Goal: Task Accomplishment & Management: Manage account settings

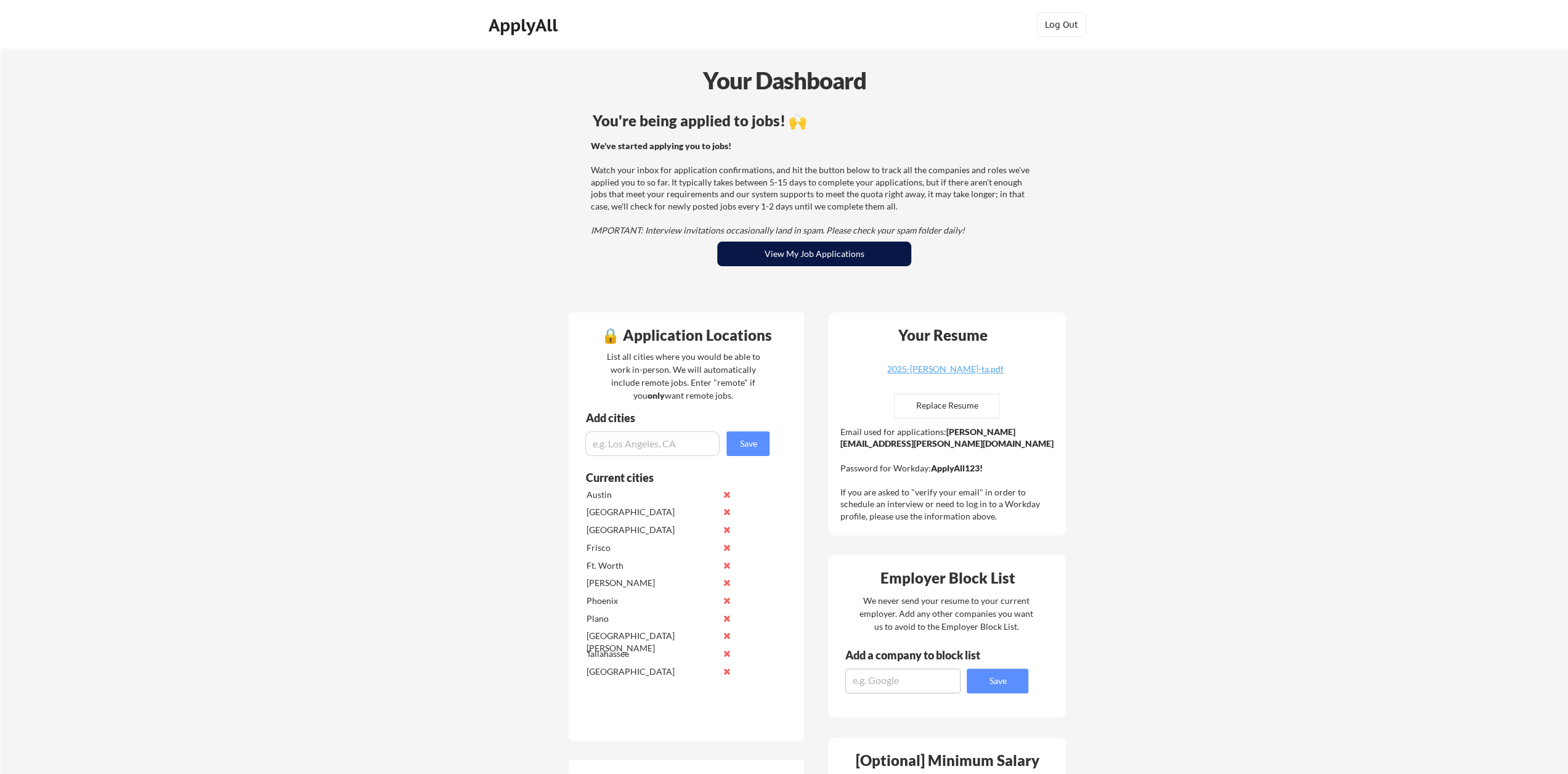
click at [799, 256] on button "View My Job Applications" at bounding box center [814, 254] width 194 height 25
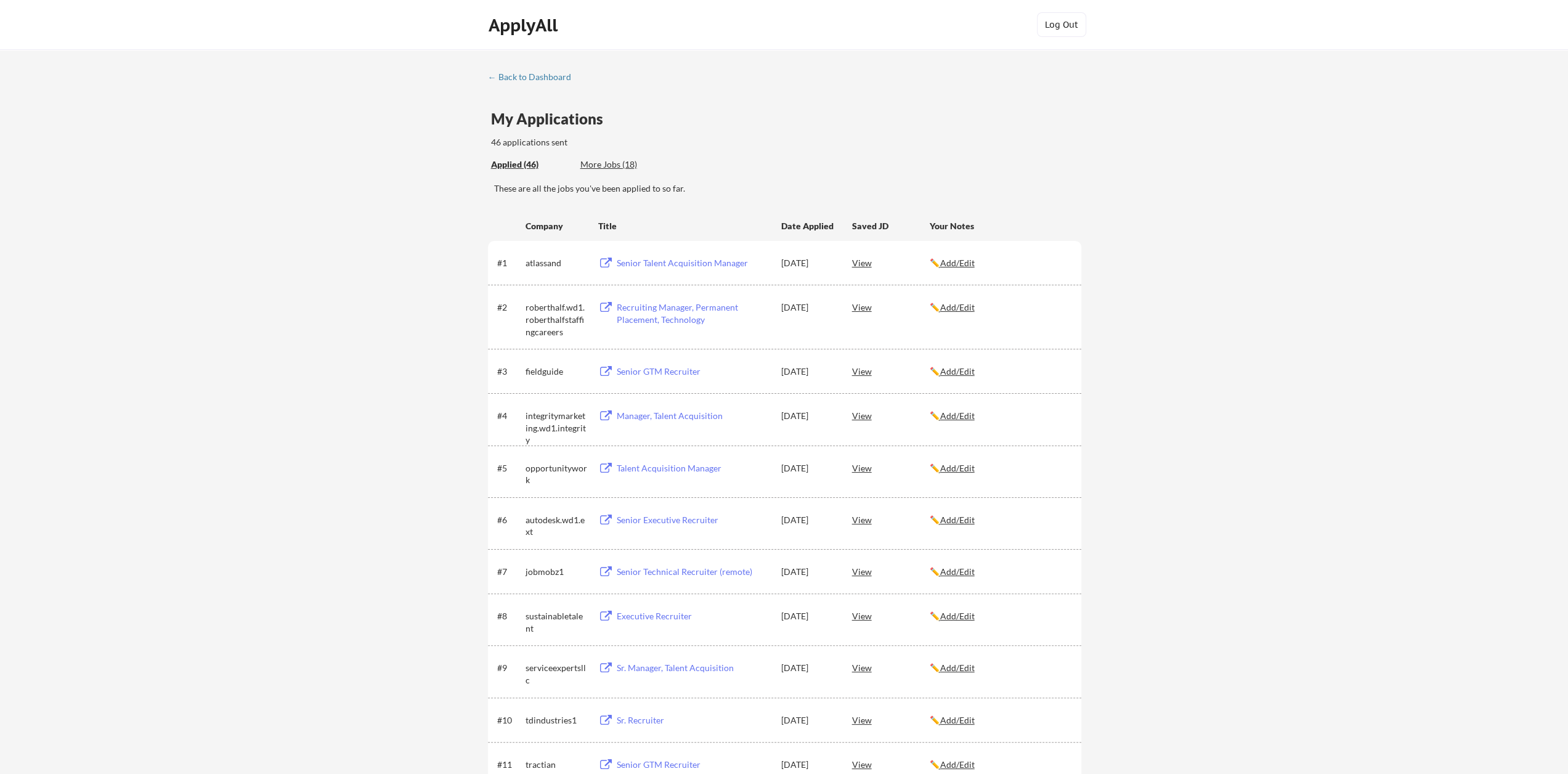
click at [617, 165] on div "More Jobs (18)" at bounding box center [625, 164] width 91 height 12
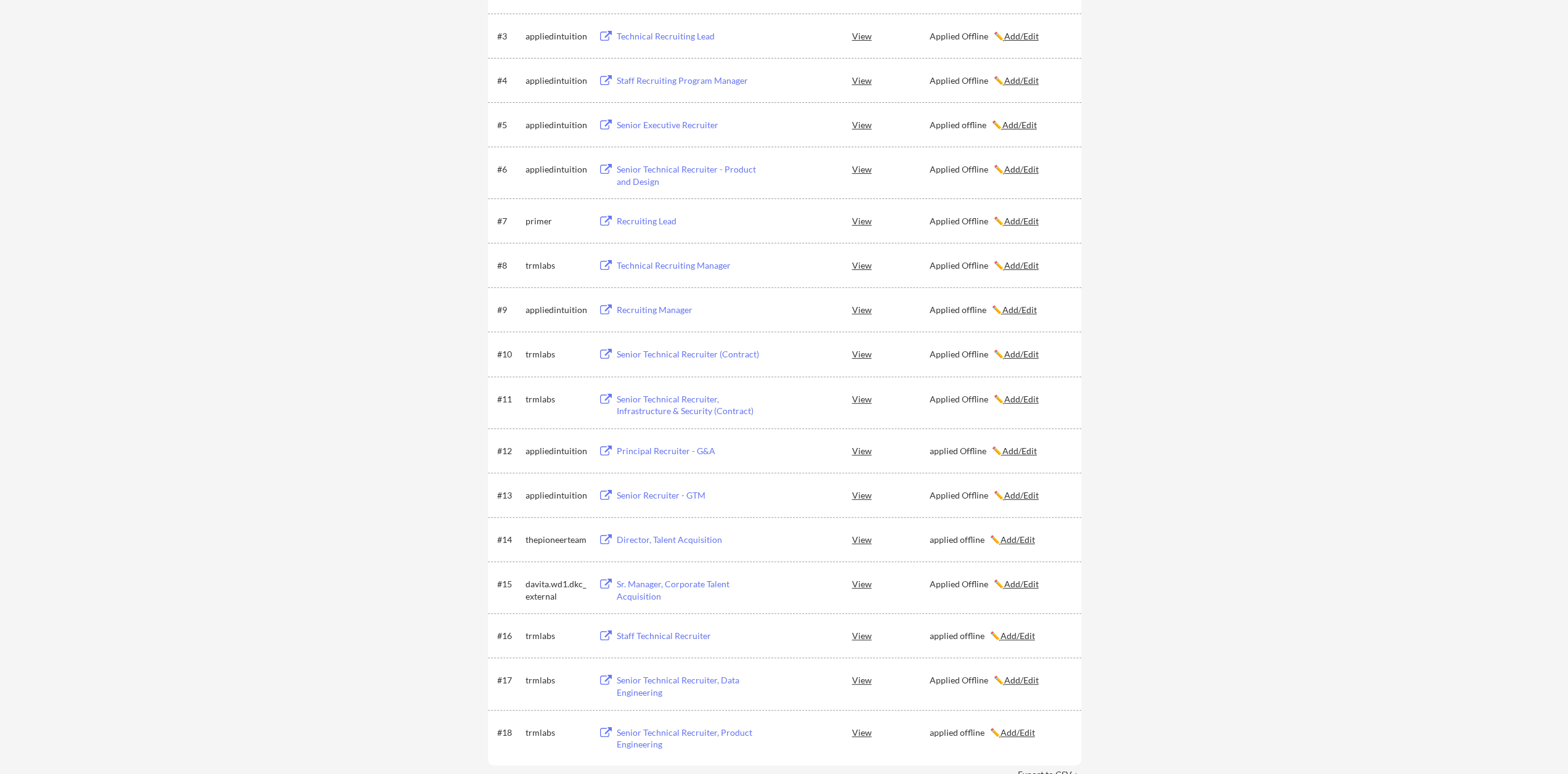
scroll to position [123, 0]
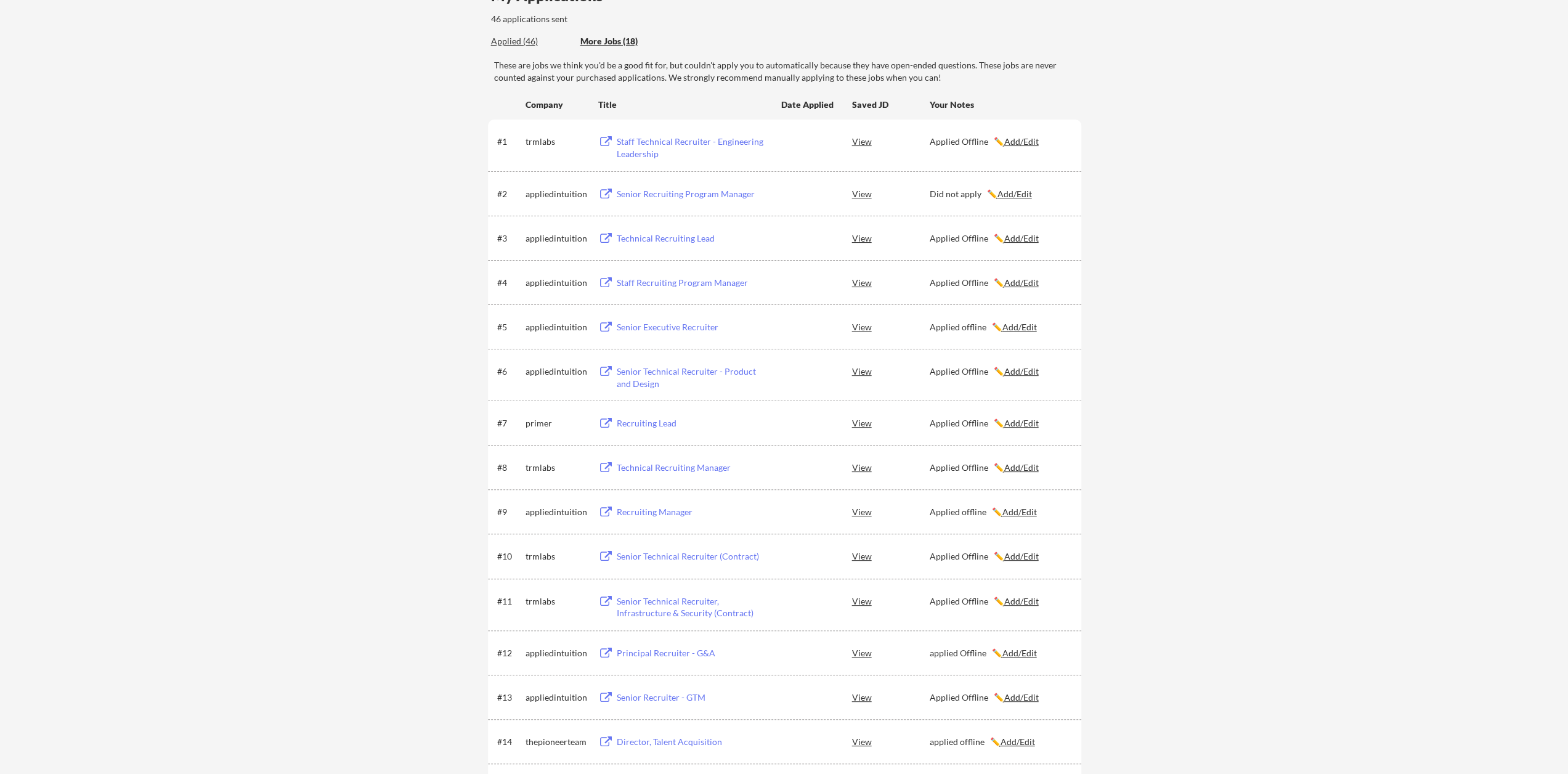
click at [508, 44] on div "Applied (46)" at bounding box center [530, 41] width 80 height 12
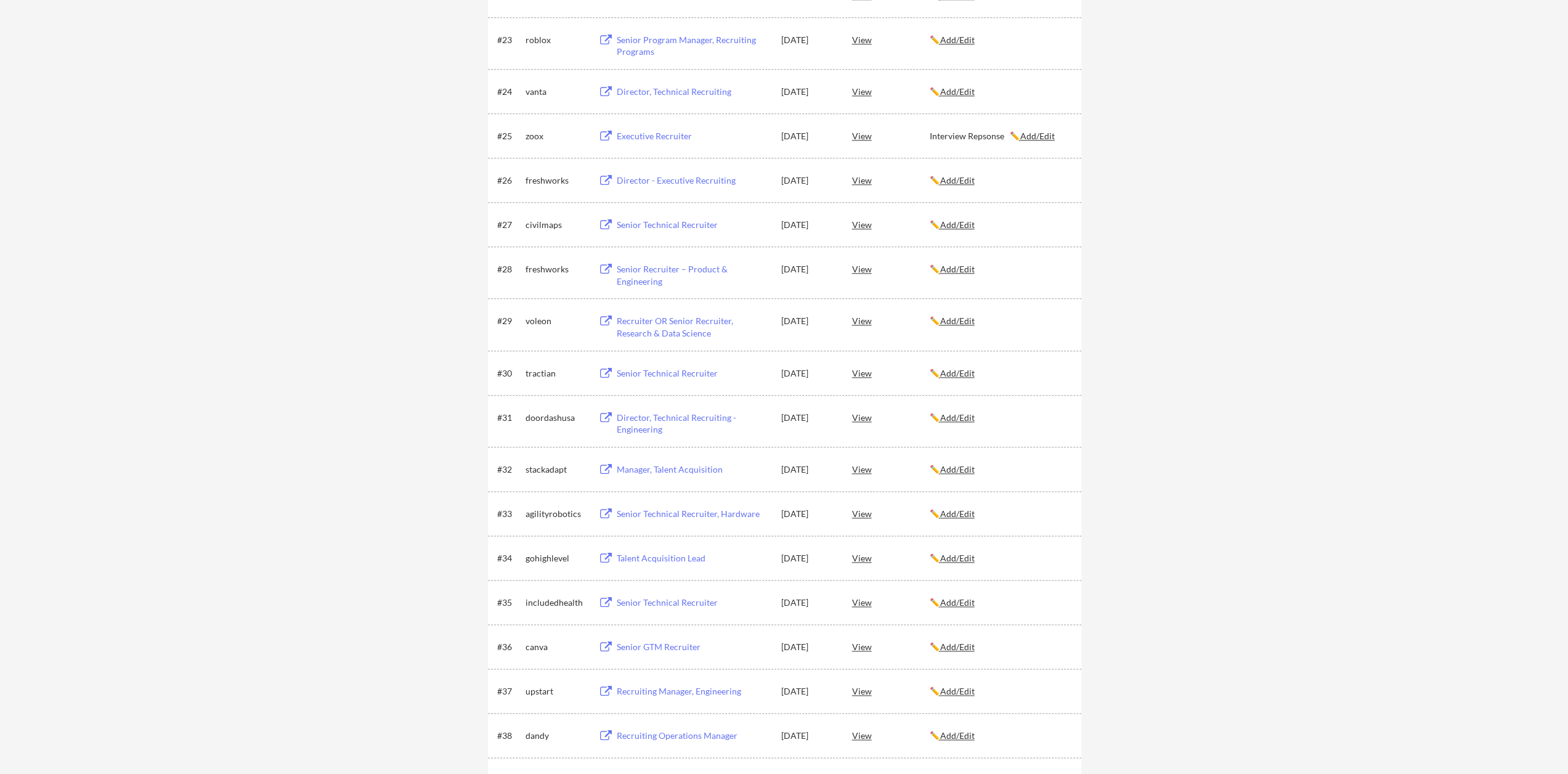
scroll to position [1171, 0]
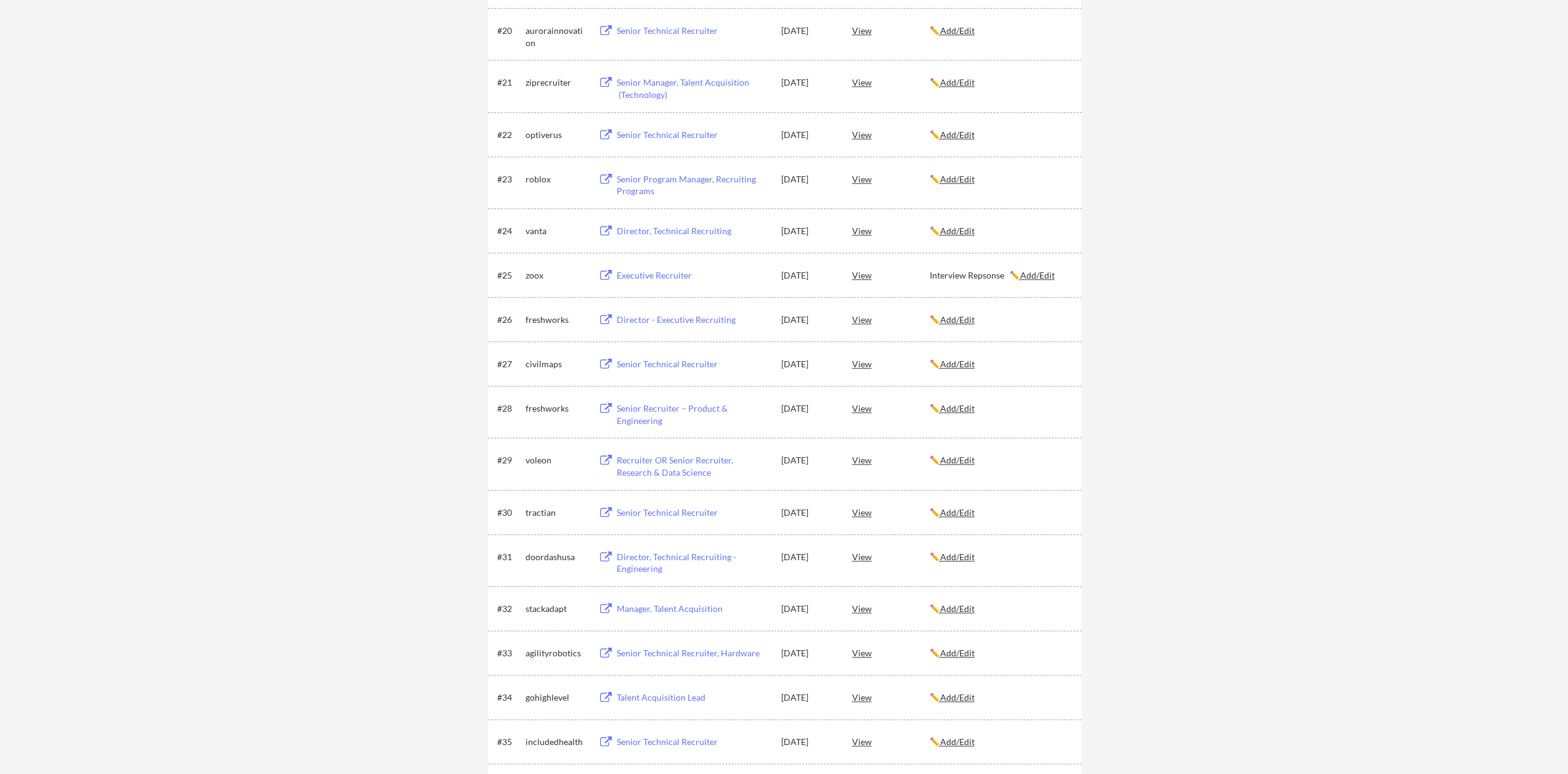
click at [860, 275] on div "View" at bounding box center [890, 275] width 77 height 22
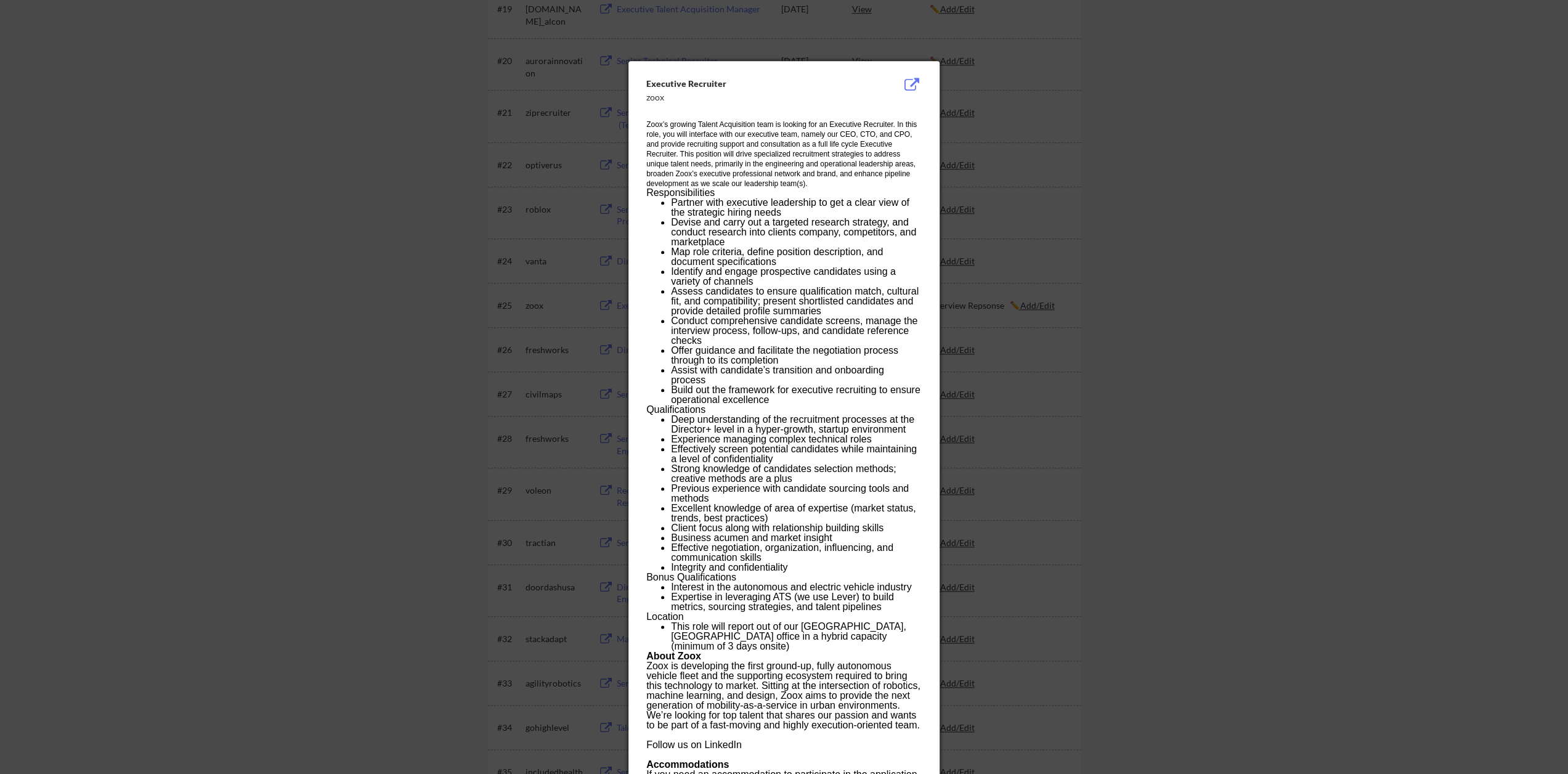
scroll to position [1110, 0]
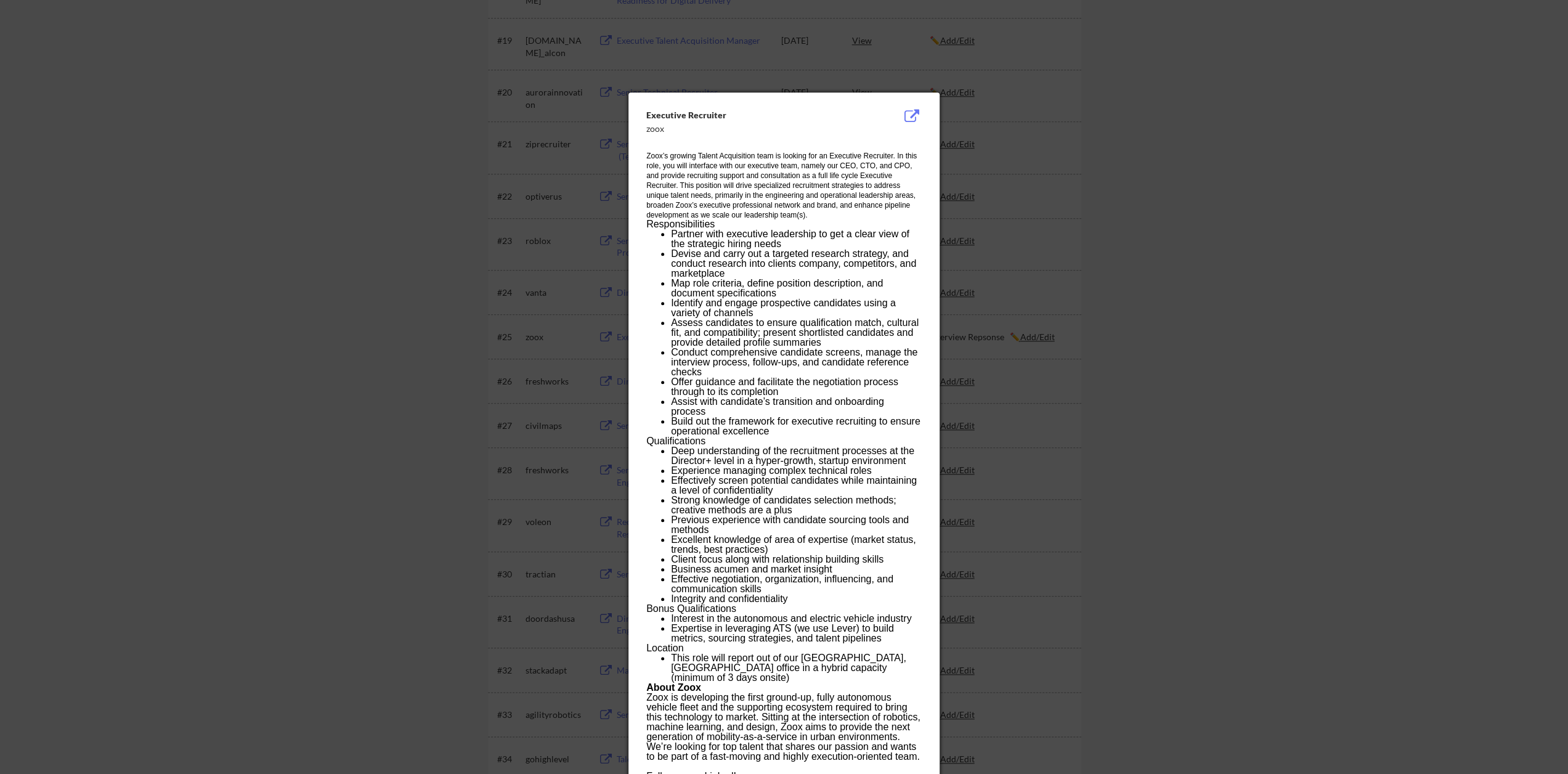
click at [1061, 377] on div at bounding box center [784, 387] width 1568 height 774
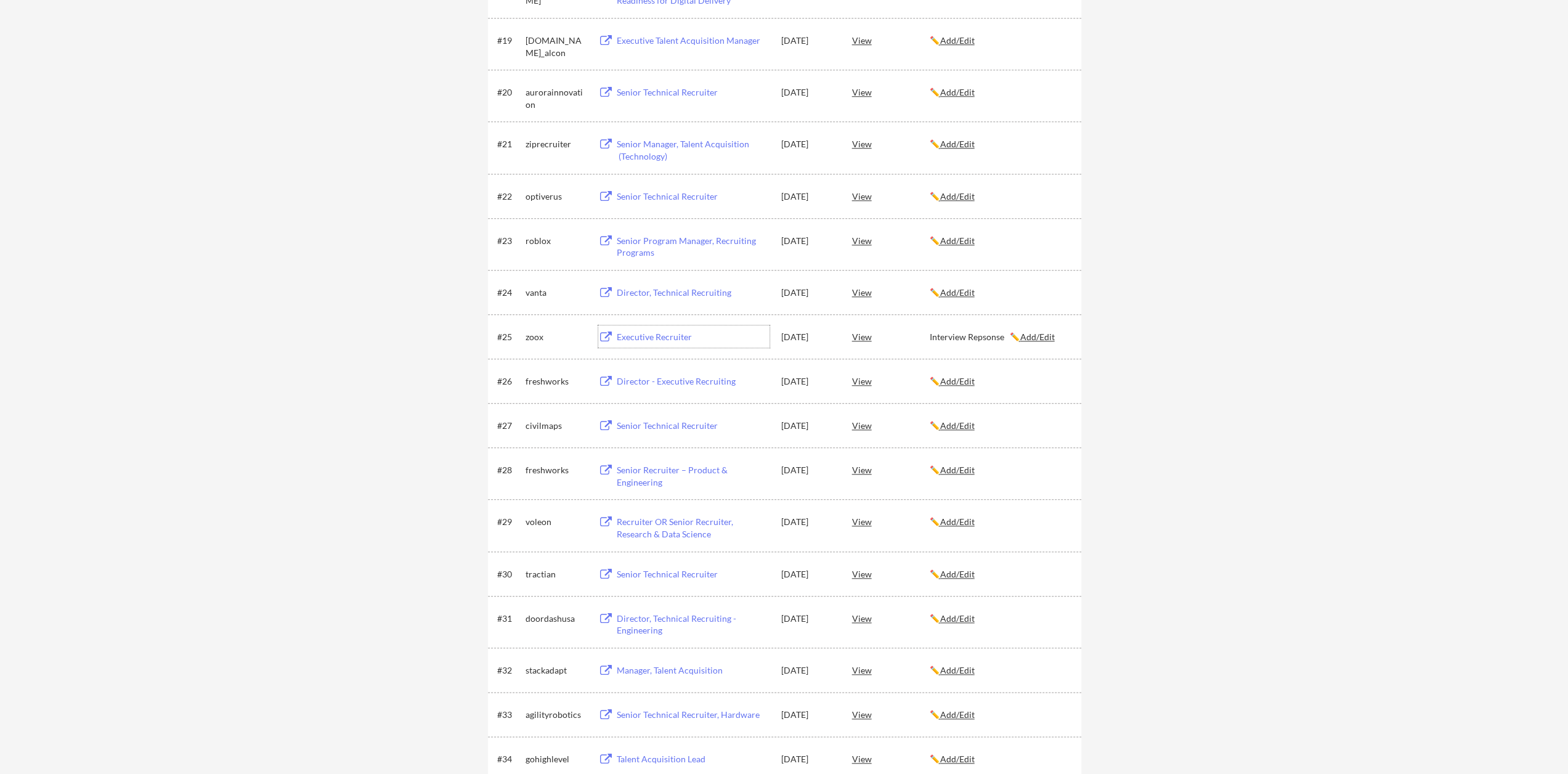
click at [655, 336] on div "Executive Recruiter" at bounding box center [693, 337] width 152 height 12
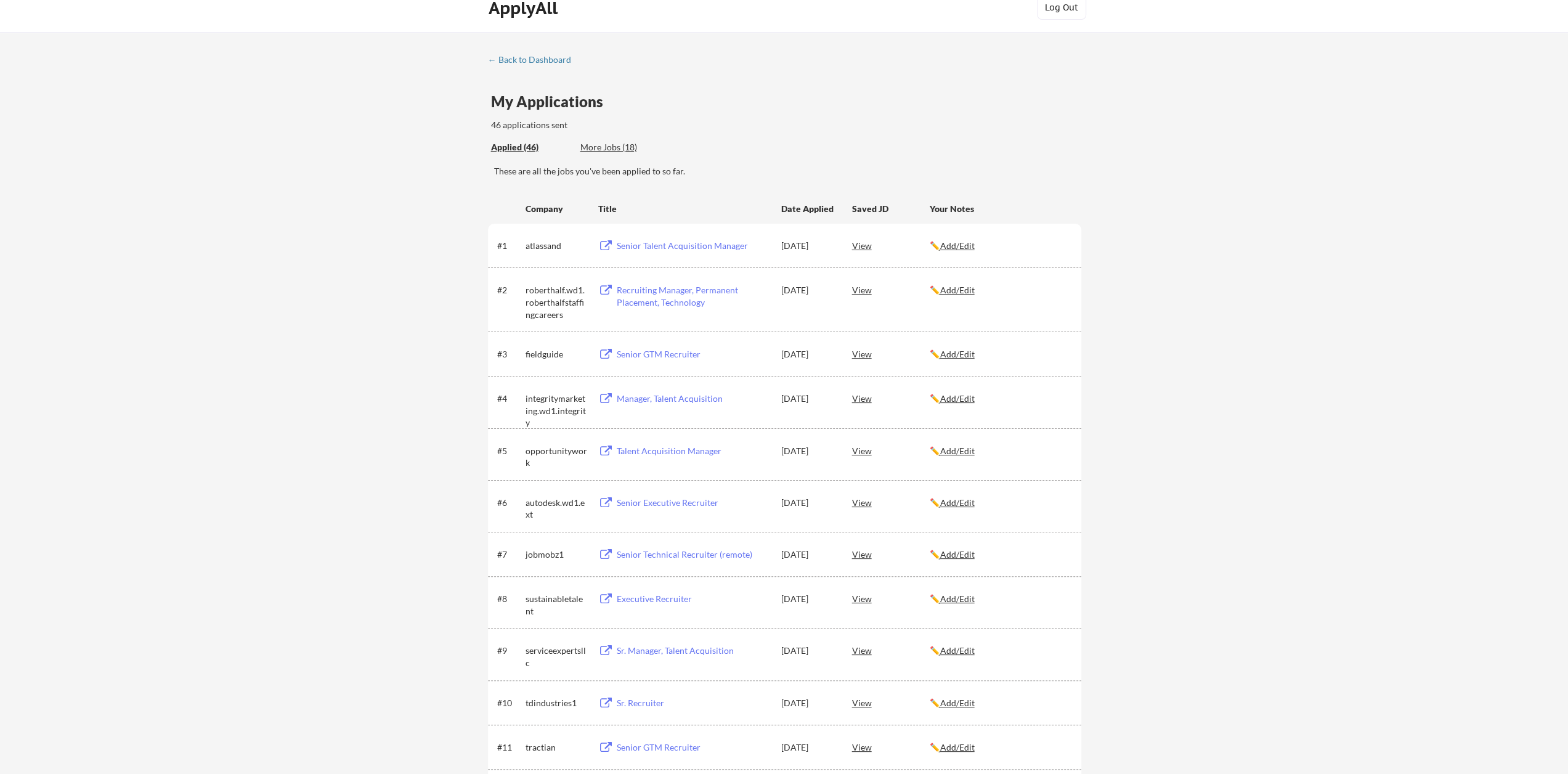
scroll to position [0, 0]
